Goal: Information Seeking & Learning: Learn about a topic

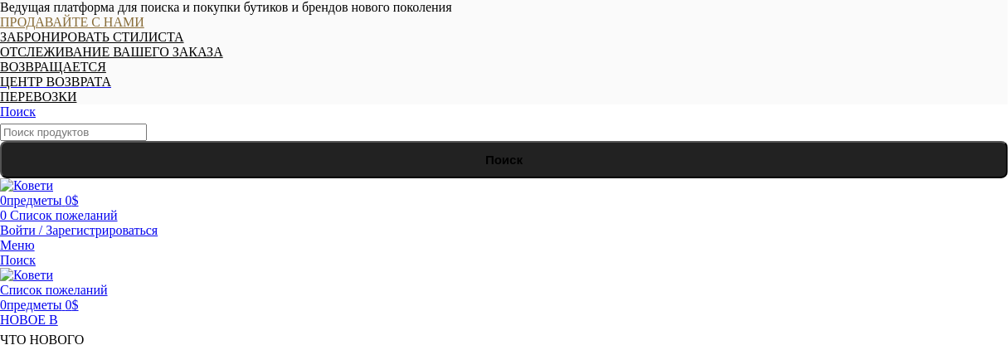
drag, startPoint x: 241, startPoint y: 191, endPoint x: 778, endPoint y: 200, distance: 536.9
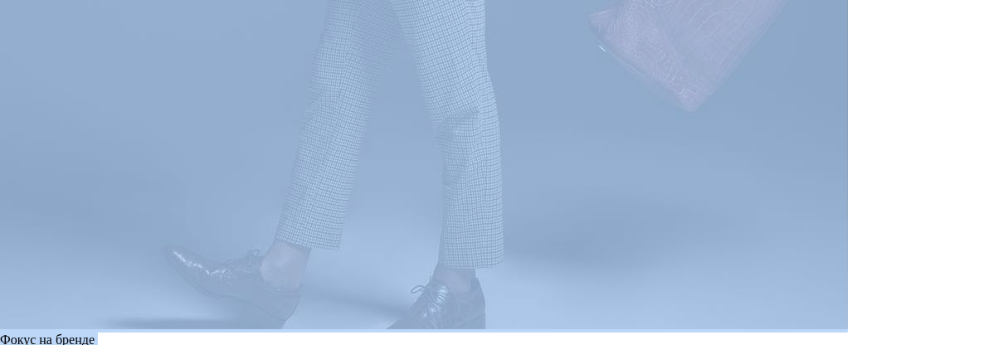
scroll to position [2768, 0]
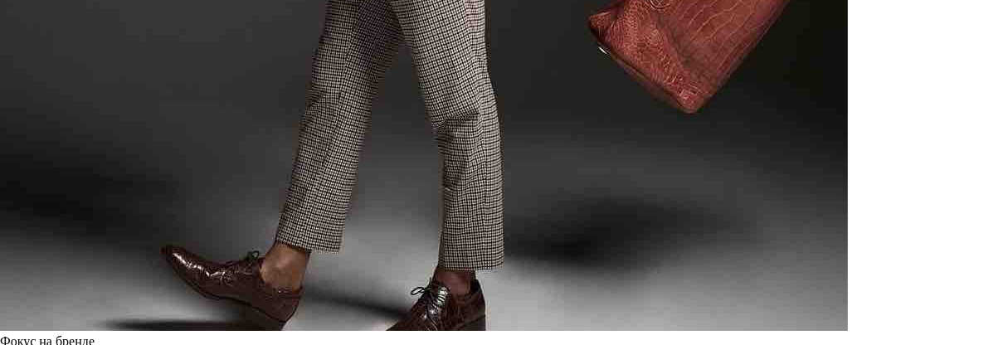
drag, startPoint x: 12, startPoint y: 97, endPoint x: 1005, endPoint y: 61, distance: 993.1
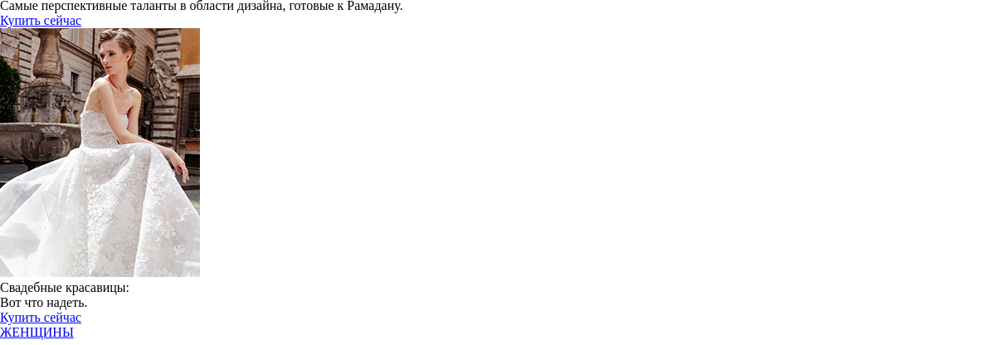
scroll to position [1275, 0]
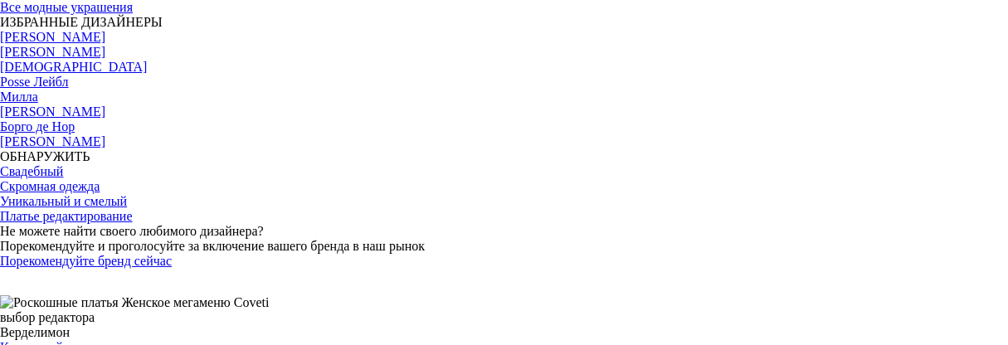
scroll to position [1743, 0]
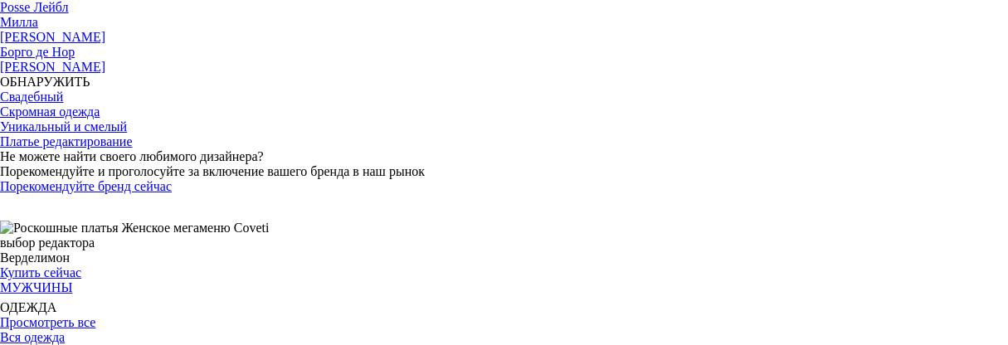
drag, startPoint x: 14, startPoint y: 56, endPoint x: 714, endPoint y: 149, distance: 706.6
copy div "Loremipsum Dolors a consec adipisci Elitseddo eiusmodt inc utlabore etdoloremag…"
drag, startPoint x: 85, startPoint y: 12, endPoint x: 42, endPoint y: 32, distance: 47.5
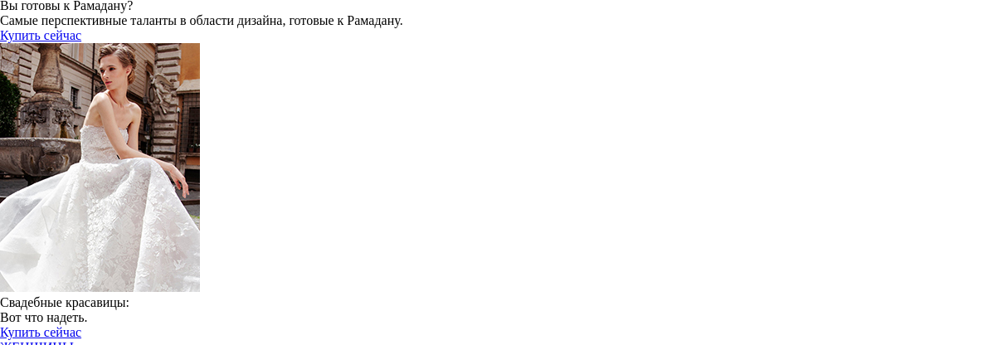
scroll to position [1162, 0]
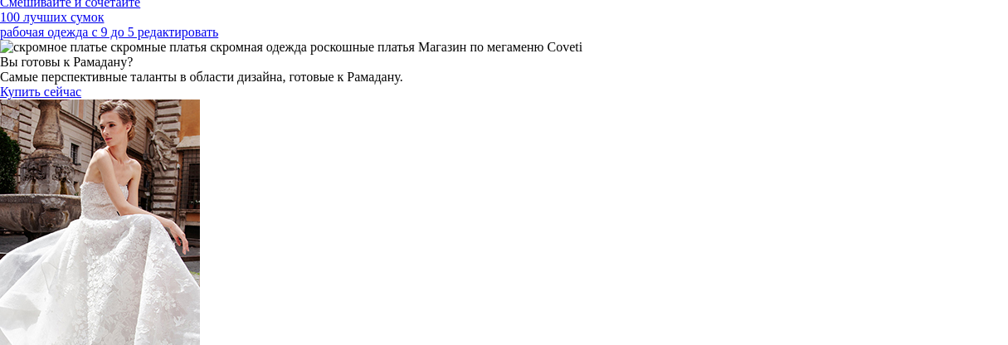
drag, startPoint x: 13, startPoint y: 256, endPoint x: 966, endPoint y: 264, distance: 952.6
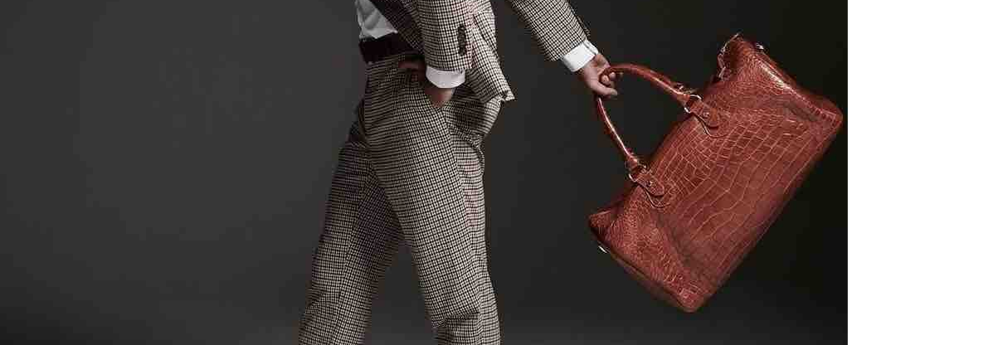
scroll to position [2572, 0]
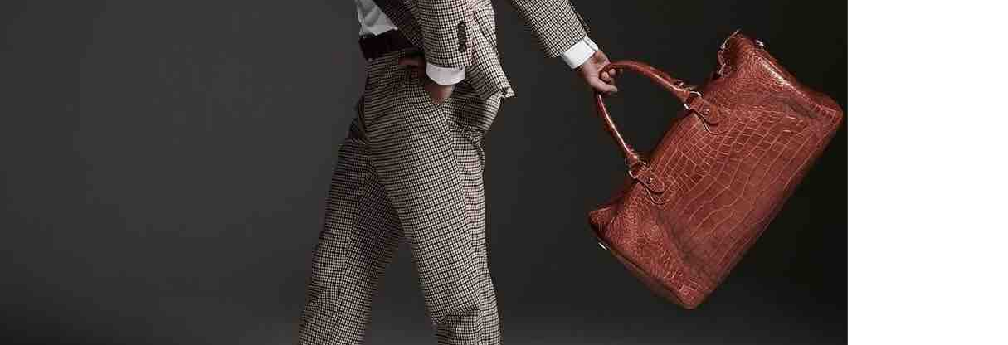
drag, startPoint x: 13, startPoint y: 52, endPoint x: 902, endPoint y: 213, distance: 903.2
copy div "Loremipsumdo sitame con adipisci elit-seddo Eiusmodte incid utl etdolore magn-a…"
